Goal: Complete application form: Complete application form

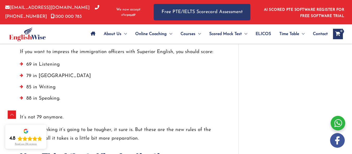
scroll to position [783, 0]
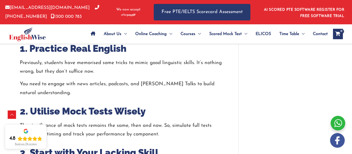
scroll to position [1951, 0]
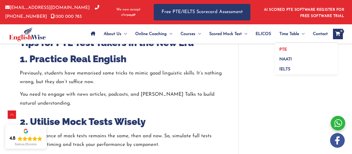
click at [287, 46] on link "PTE" at bounding box center [306, 48] width 63 height 10
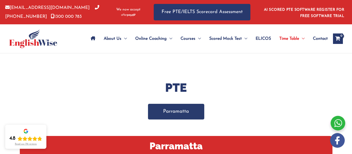
click at [193, 115] on link "Parramatta" at bounding box center [176, 111] width 56 height 15
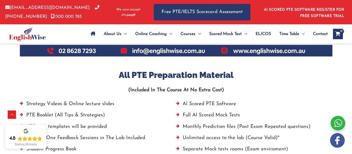
scroll to position [348, 0]
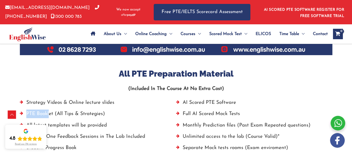
drag, startPoint x: 54, startPoint y: 104, endPoint x: 21, endPoint y: 102, distance: 32.7
click at [25, 109] on li "PTE Booklet (All Tips & Strategies)" at bounding box center [98, 114] width 157 height 11
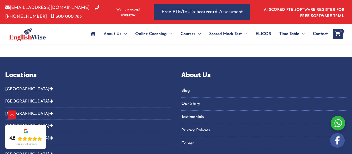
scroll to position [491, 0]
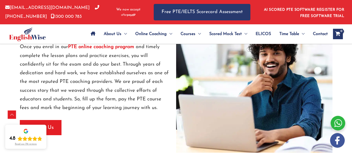
scroll to position [663, 0]
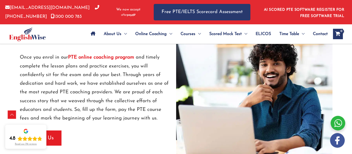
click at [116, 57] on strong "PTE online coaching program" at bounding box center [101, 57] width 66 height 5
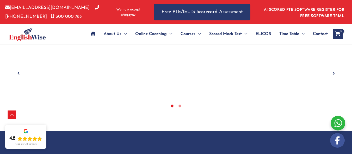
scroll to position [224, 0]
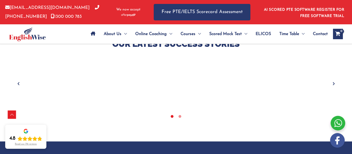
click at [332, 82] on icon "Next" at bounding box center [334, 83] width 5 height 5
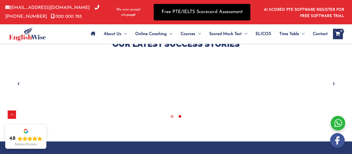
click at [201, 9] on link "Free PTE/IELTS Scorecard Assessment" at bounding box center [202, 12] width 97 height 16
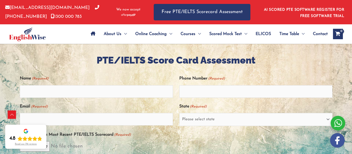
scroll to position [104, 0]
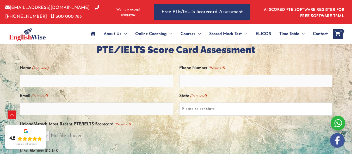
click at [320, 112] on select "Please select state [GEOGRAPHIC_DATA] ([GEOGRAPHIC_DATA]) [GEOGRAPHIC_DATA] ([G…" at bounding box center [255, 108] width 153 height 13
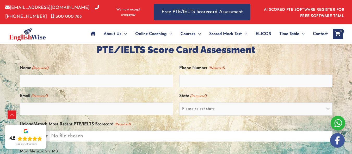
click at [306, 138] on input "Upload/Attach Most Recent PTE/IELTS Scorecard (Required)" at bounding box center [176, 135] width 313 height 11
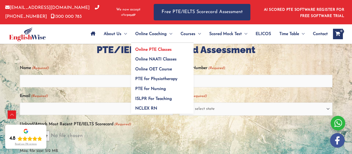
click at [158, 49] on span "Online PTE Classes" at bounding box center [153, 49] width 37 height 4
